Goal: Information Seeking & Learning: Learn about a topic

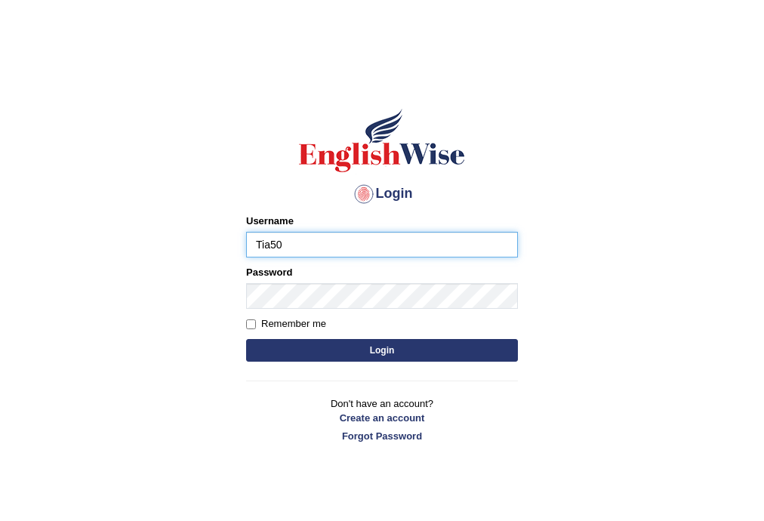
type input "Tia50"
click at [246, 339] on button "Login" at bounding box center [382, 350] width 272 height 23
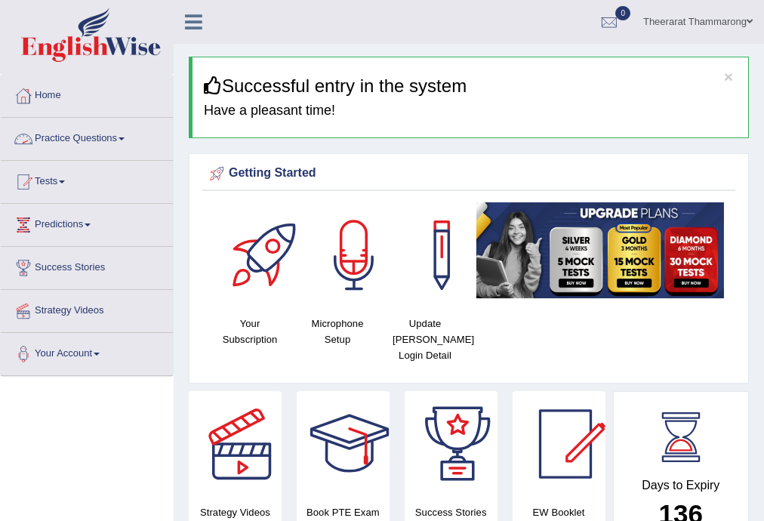
click at [103, 139] on link "Practice Questions" at bounding box center [87, 137] width 172 height 38
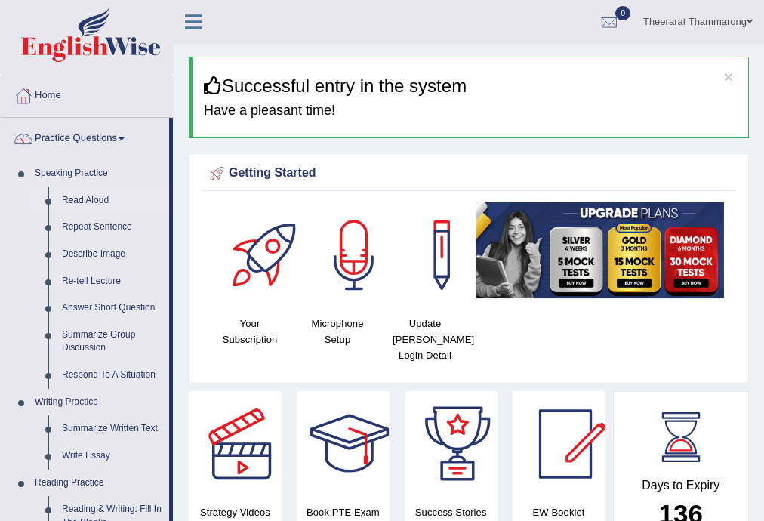
click at [86, 198] on link "Read Aloud" at bounding box center [112, 200] width 114 height 27
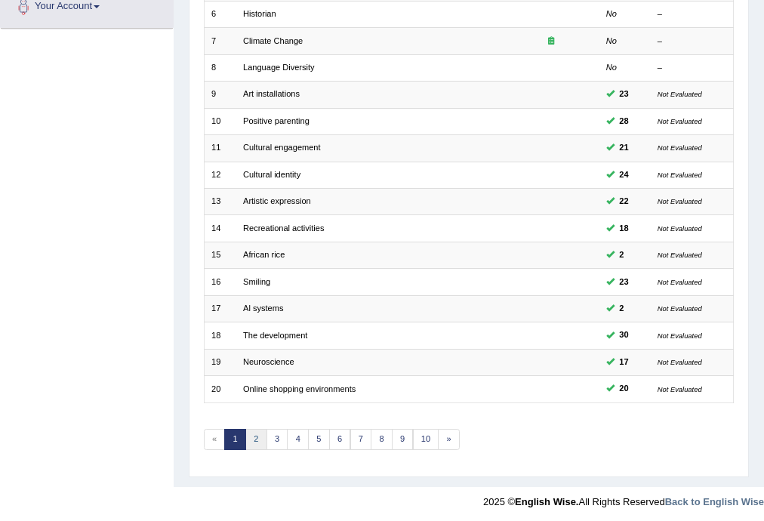
click at [251, 438] on link "2" at bounding box center [256, 439] width 22 height 21
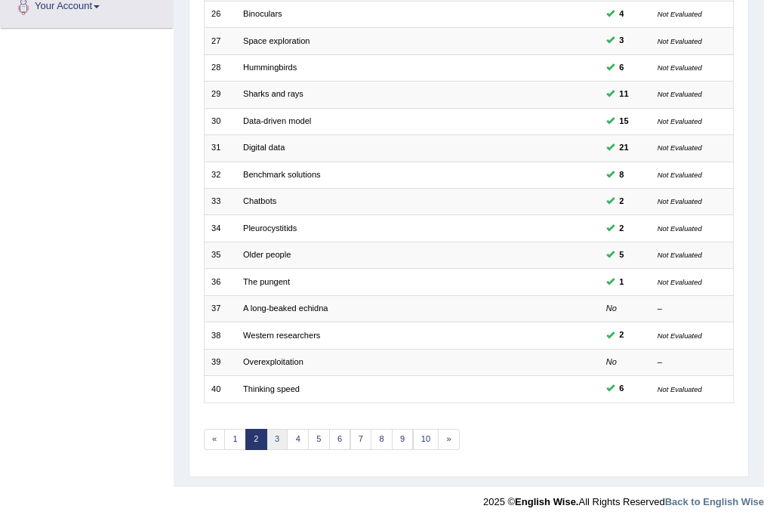
click at [278, 444] on link "3" at bounding box center [277, 439] width 22 height 21
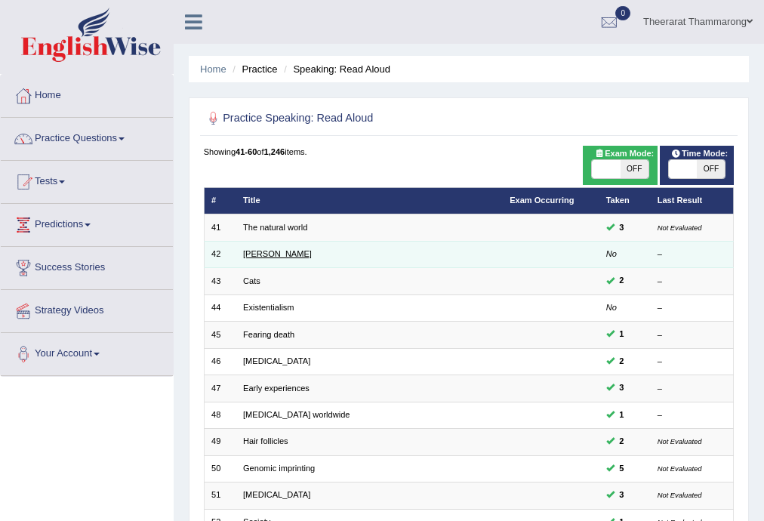
click at [266, 255] on link "[PERSON_NAME]" at bounding box center [277, 253] width 69 height 9
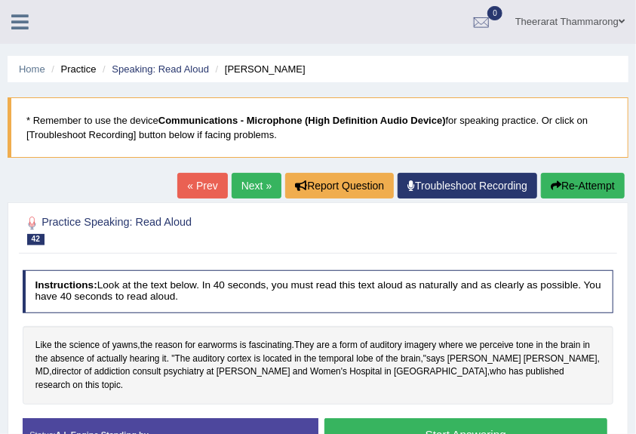
drag, startPoint x: 251, startPoint y: 298, endPoint x: 484, endPoint y: 367, distance: 243.1
click at [251, 298] on h4 "Instructions: Look at the text below. In 40 seconds, you must read this text al…" at bounding box center [319, 291] width 592 height 43
drag, startPoint x: 319, startPoint y: 346, endPoint x: 315, endPoint y: 353, distance: 8.4
click at [315, 353] on div "Instructions: Look at the text below. In 40 seconds, you must read this text al…" at bounding box center [318, 365] width 598 height 205
drag, startPoint x: 337, startPoint y: 352, endPoint x: 363, endPoint y: 352, distance: 26.4
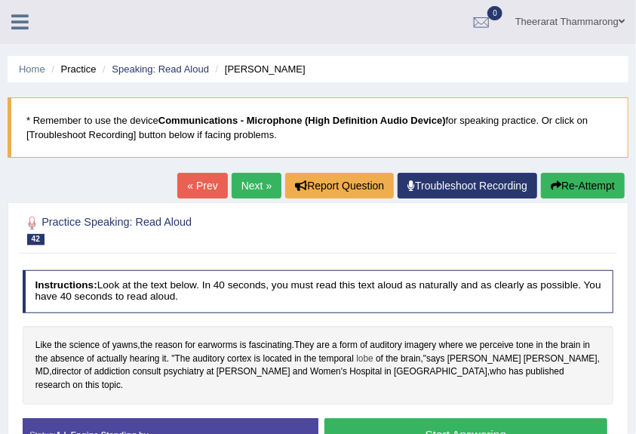
click at [347, 355] on span "temporal" at bounding box center [336, 359] width 35 height 14
drag, startPoint x: 363, startPoint y: 352, endPoint x: 380, endPoint y: 343, distance: 18.6
click at [380, 343] on div "Like the science of yawns , the reason for earworms is fascinating . They are a…" at bounding box center [319, 365] width 592 height 78
